Goal: Task Accomplishment & Management: Use online tool/utility

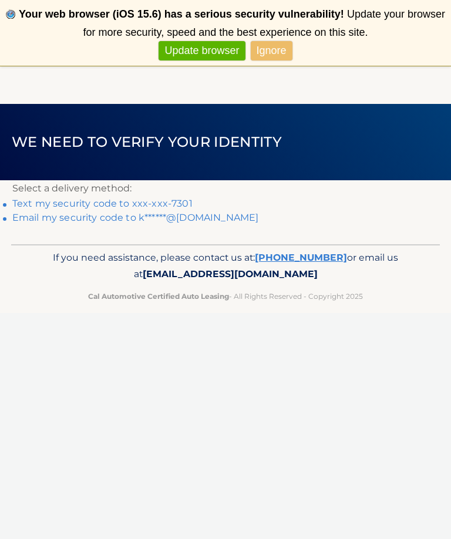
click at [220, 218] on link "Email my security code to k******@comcast.net" at bounding box center [135, 217] width 247 height 11
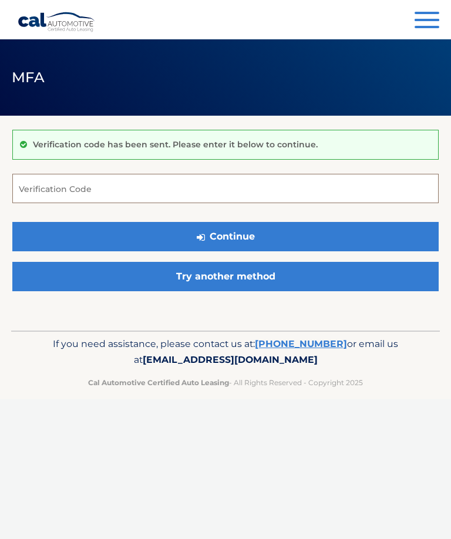
click at [117, 187] on input "Verification Code" at bounding box center [225, 188] width 426 height 29
type input "291080"
click at [261, 234] on button "Continue" at bounding box center [225, 236] width 426 height 29
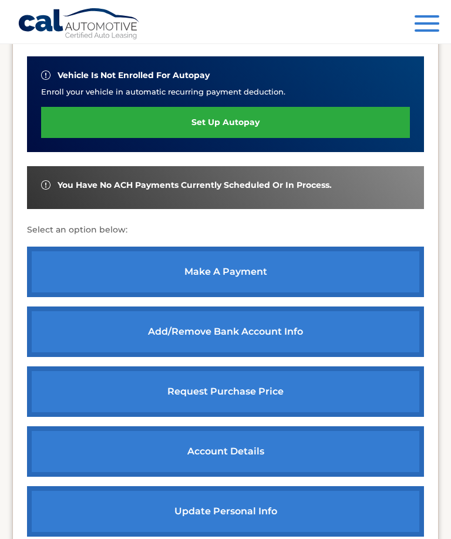
scroll to position [322, 0]
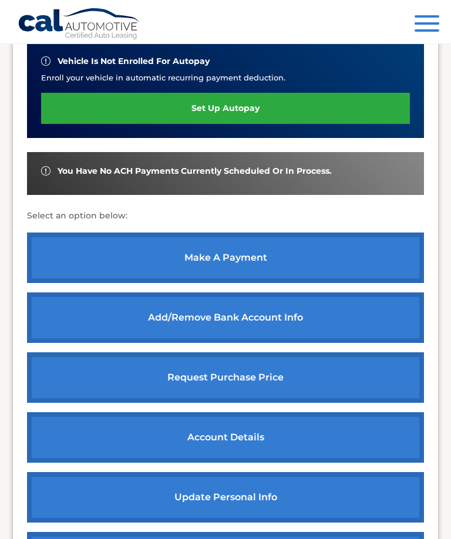
click at [320, 250] on link "make a payment" at bounding box center [225, 257] width 397 height 50
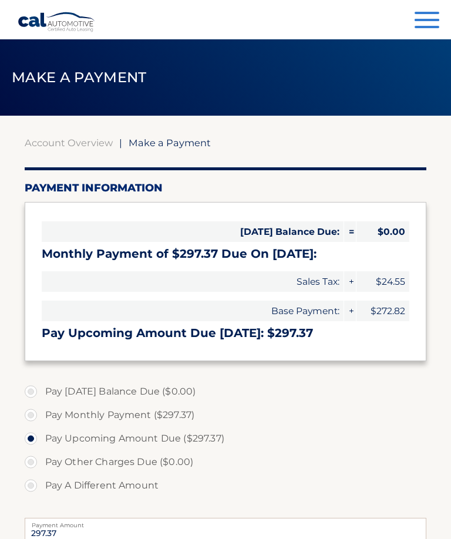
select select "YjYxOTRiNWMtZmZmYi00YzQ0LThhZGQtMDMwMWUwNDY2NWUy"
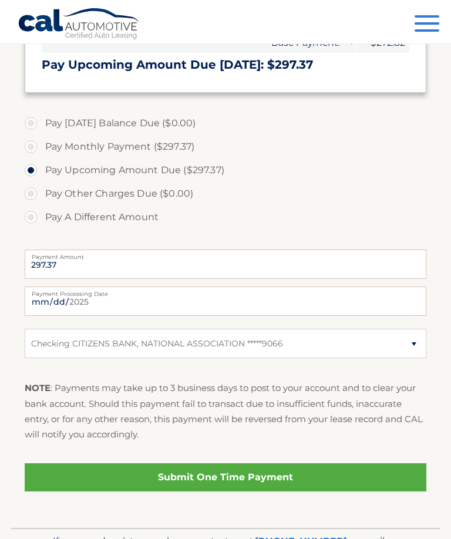
scroll to position [285, 0]
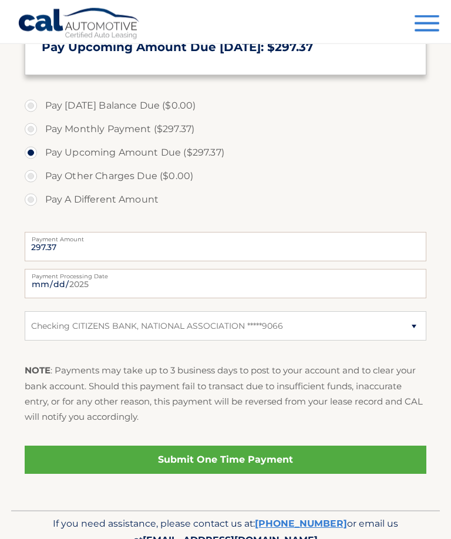
click at [335, 448] on link "Submit One Time Payment" at bounding box center [226, 460] width 402 height 28
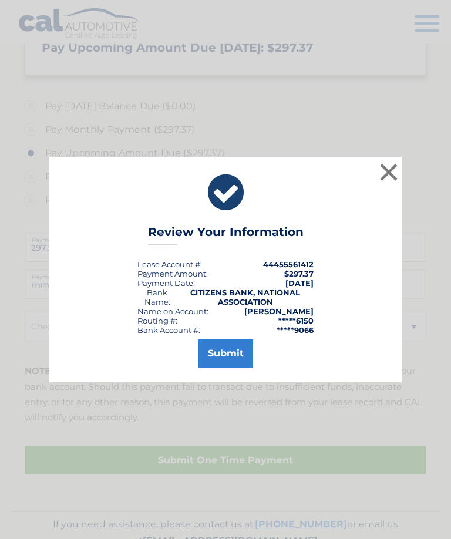
click at [233, 368] on button "Submit" at bounding box center [225, 353] width 55 height 28
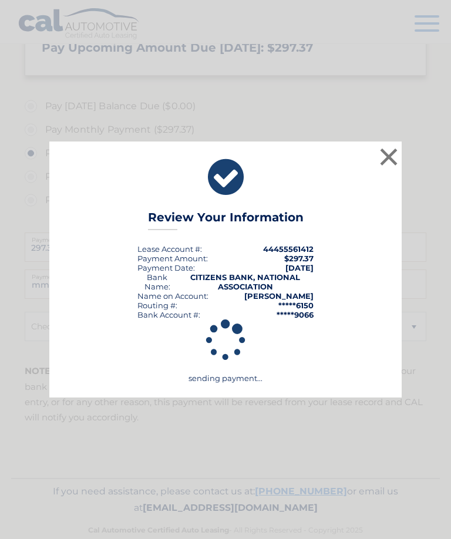
scroll to position [252, 0]
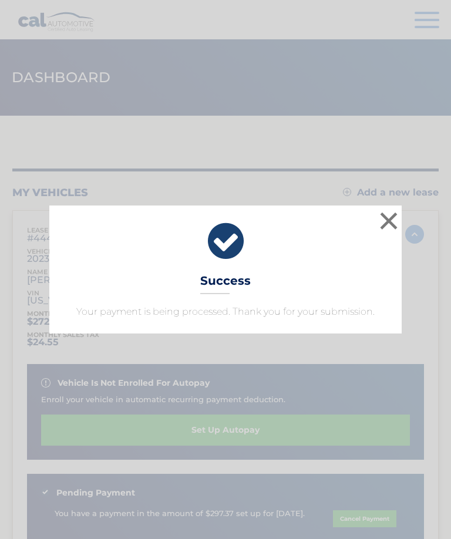
click at [389, 218] on button "×" at bounding box center [388, 220] width 23 height 23
